Goal: Information Seeking & Learning: Learn about a topic

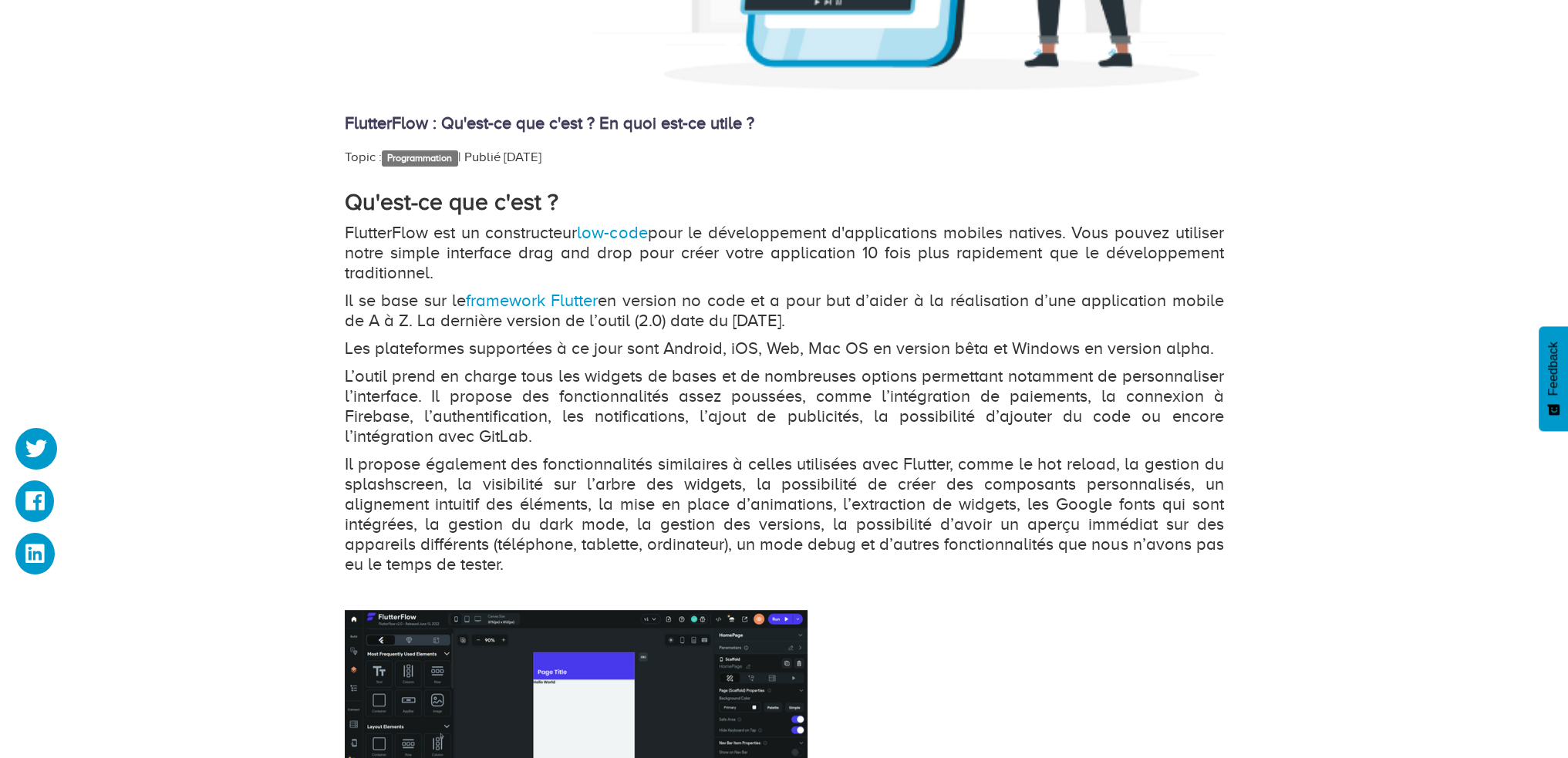
scroll to position [771, 0]
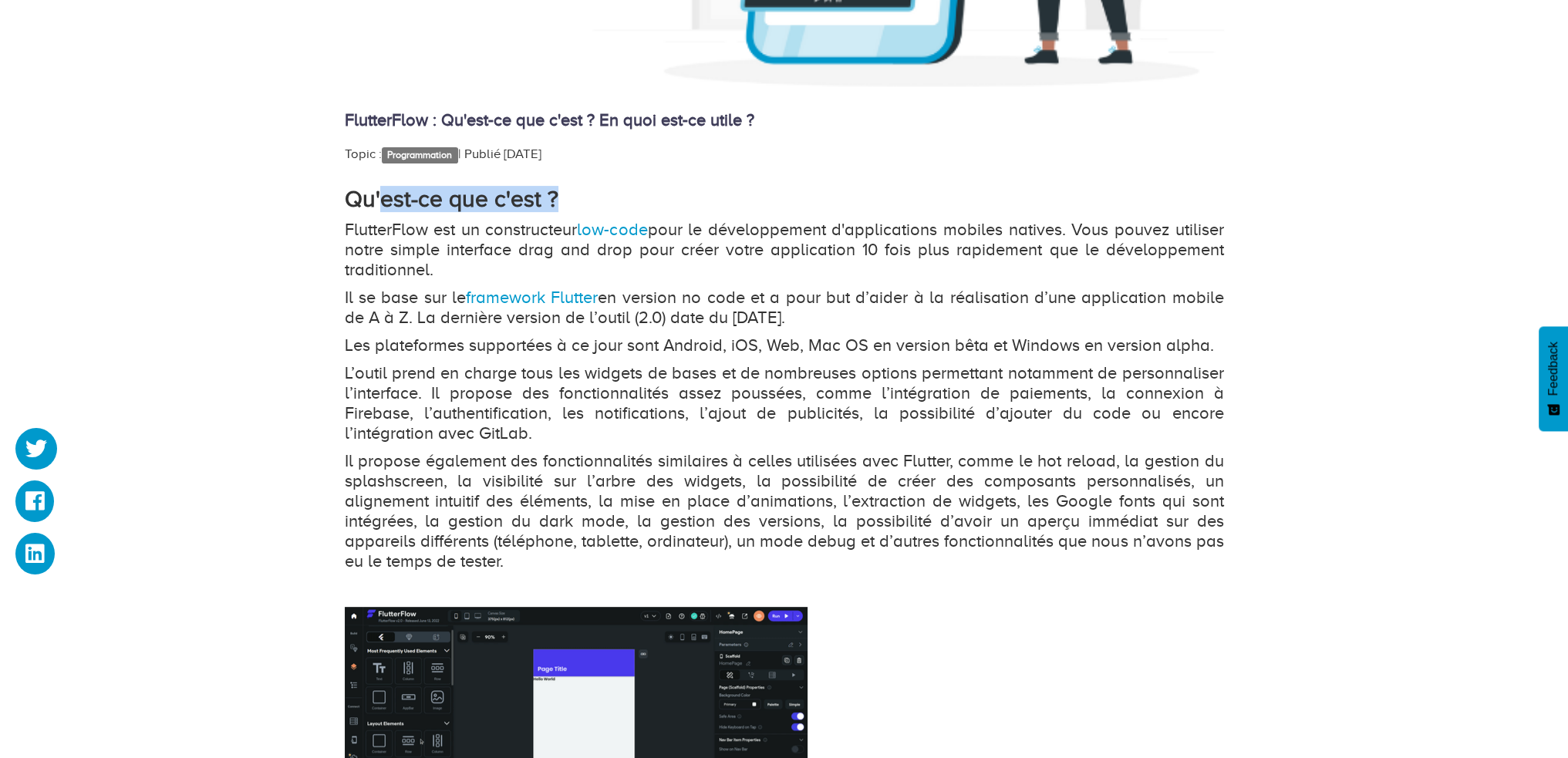
drag, startPoint x: 379, startPoint y: 193, endPoint x: 562, endPoint y: 194, distance: 183.0
click at [562, 194] on h2 "Qu'est-ce que c'est ?" at bounding box center [784, 199] width 879 height 25
click at [594, 194] on h2 "Qu'est-ce que c'est ?" at bounding box center [784, 199] width 879 height 25
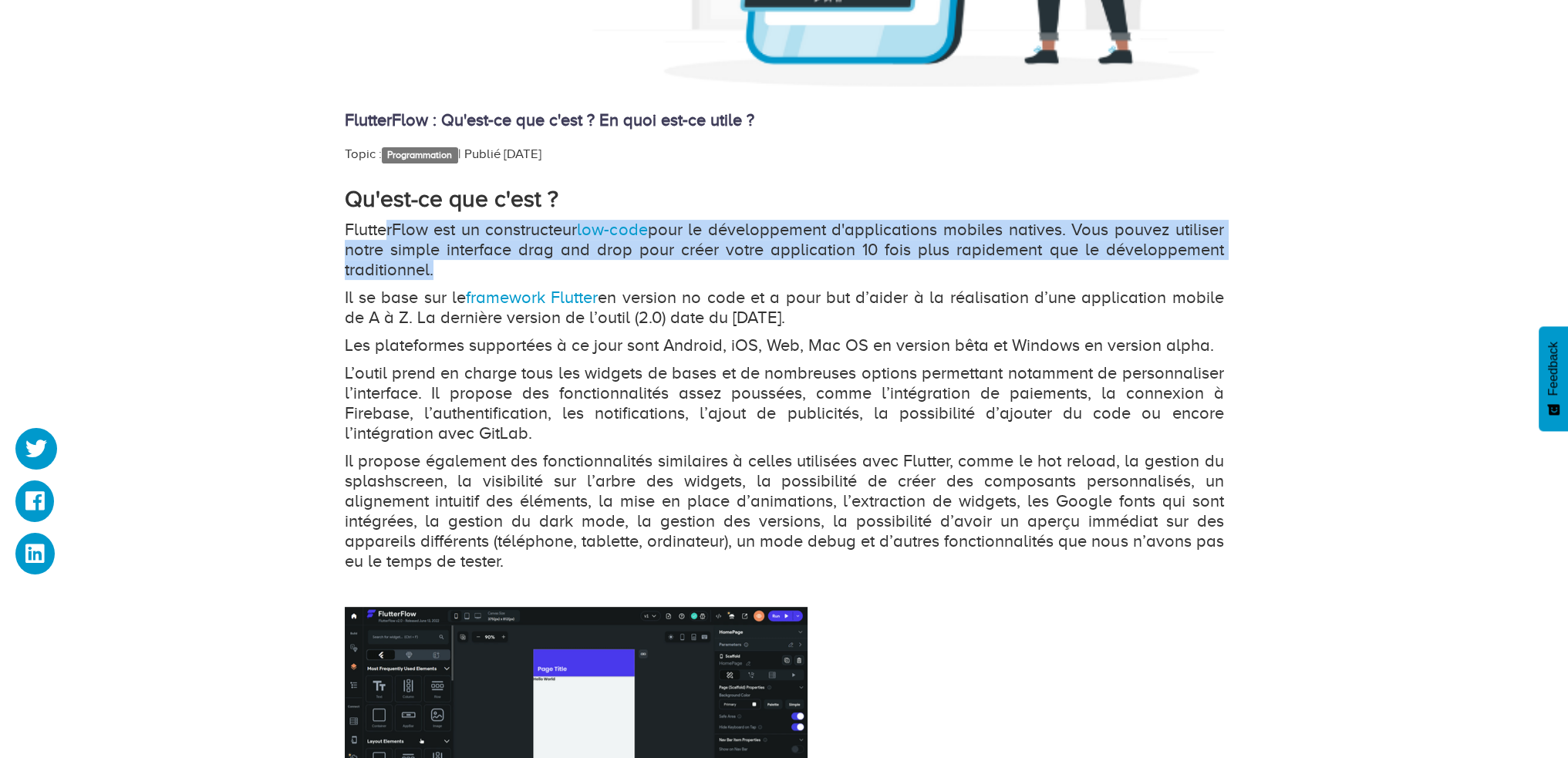
drag, startPoint x: 386, startPoint y: 220, endPoint x: 1230, endPoint y: 263, distance: 845.1
click at [1230, 263] on div "FlutterFlow : Qu'est-ce que c'est ? En quoi est-ce utile ? Topic : Programmatio…" at bounding box center [784, 321] width 902 height 1639
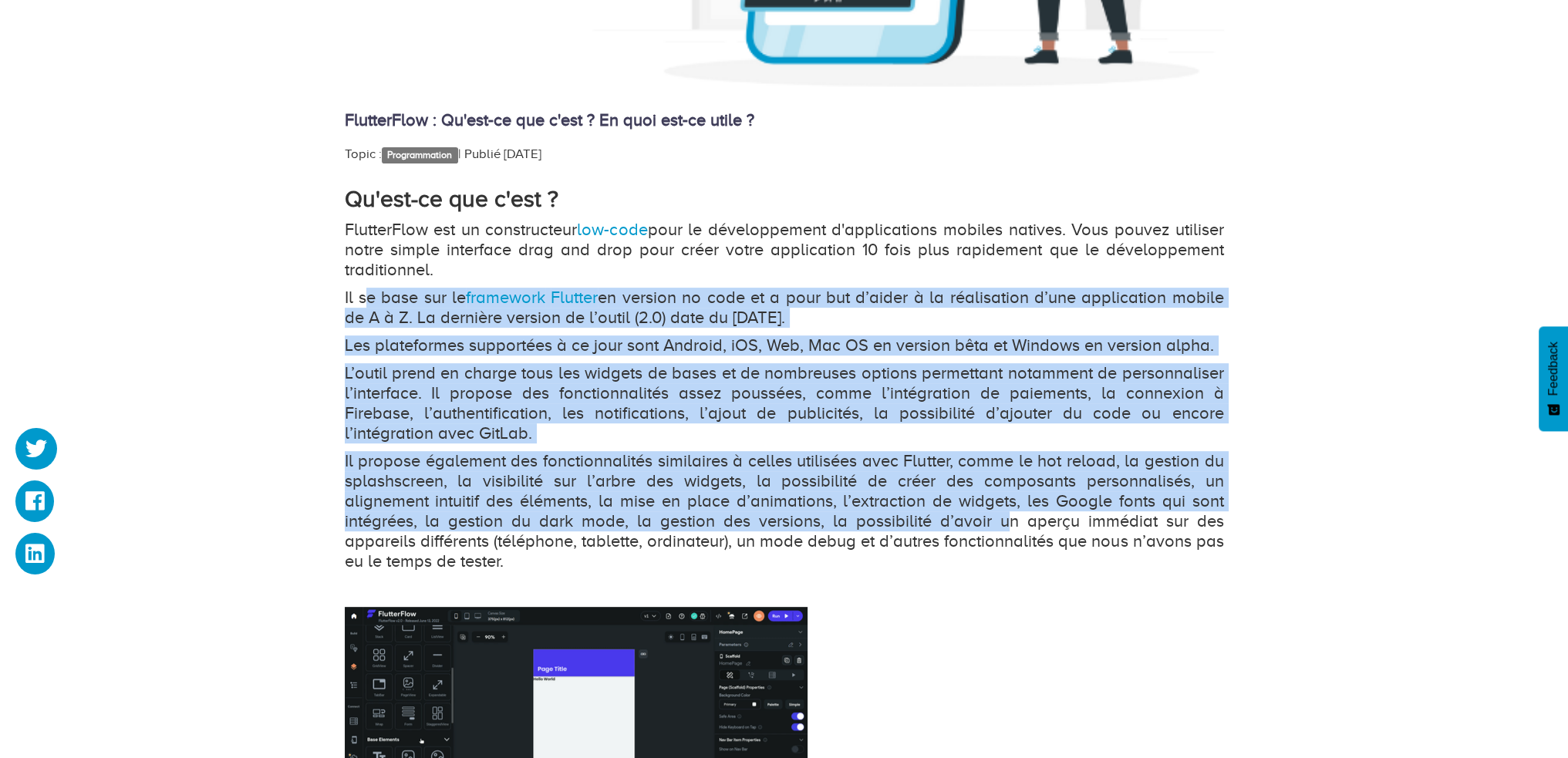
drag, startPoint x: 362, startPoint y: 296, endPoint x: 1004, endPoint y: 513, distance: 677.7
click at [1004, 513] on div "Qu'est-ce que c'est ? FlutterFlow est un constructeur low-code pour le développ…" at bounding box center [784, 633] width 879 height 893
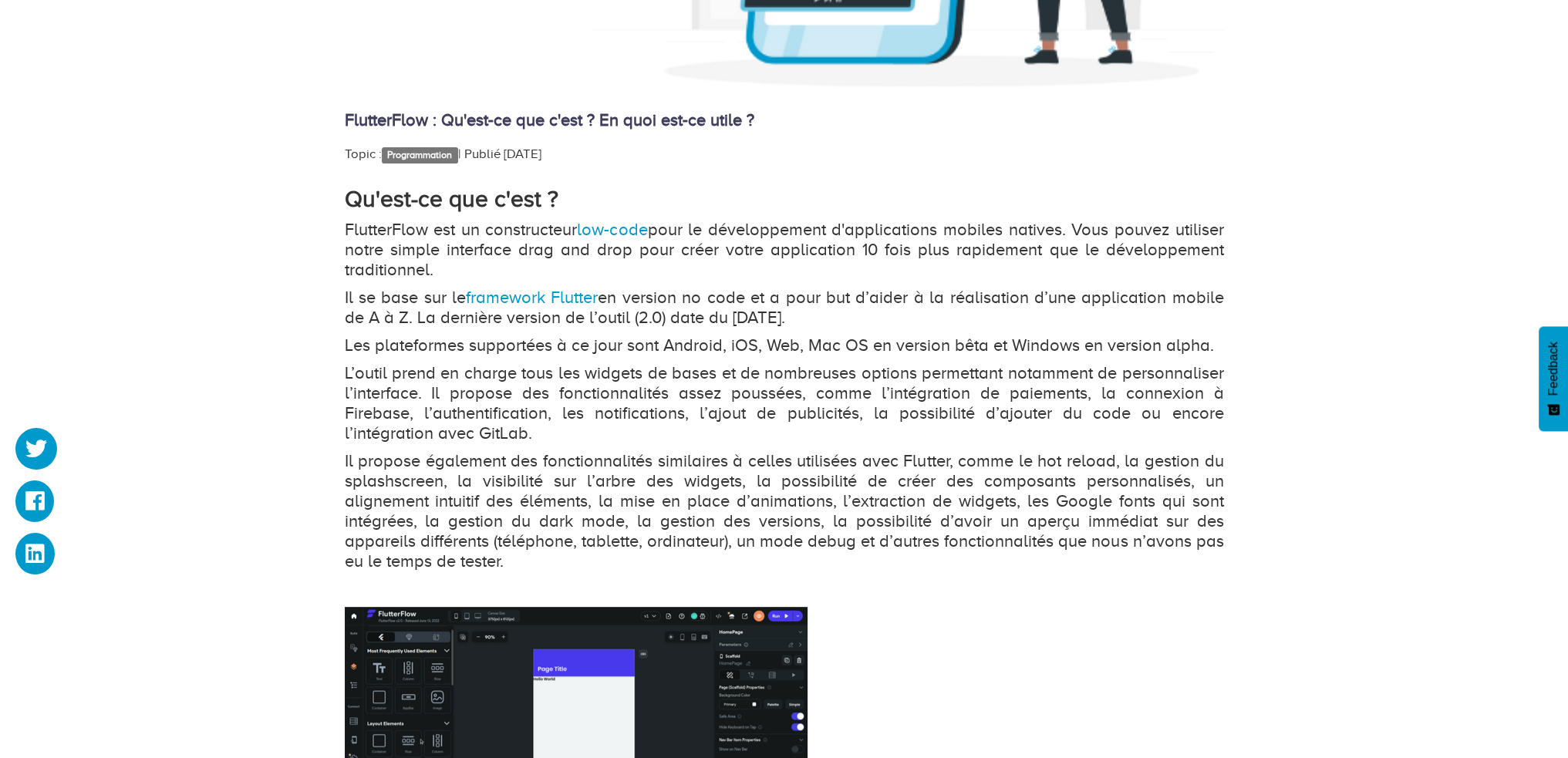
click at [1047, 579] on p at bounding box center [784, 590] width 879 height 20
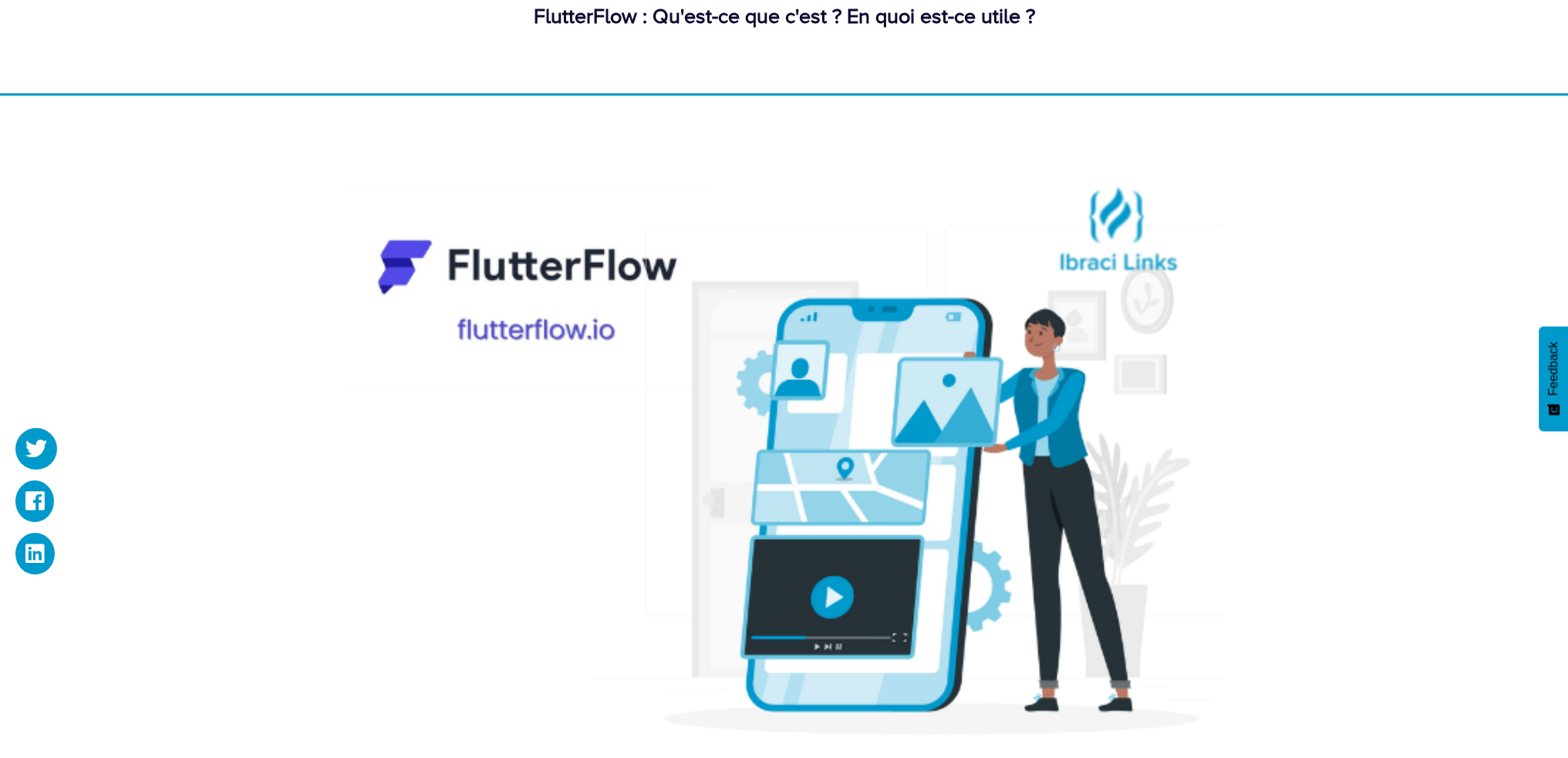
scroll to position [0, 0]
